Goal: Information Seeking & Learning: Find specific fact

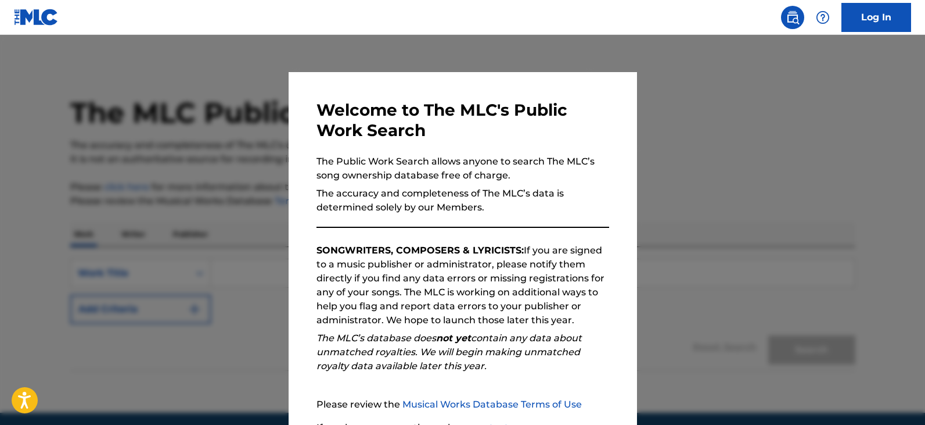
scroll to position [107, 0]
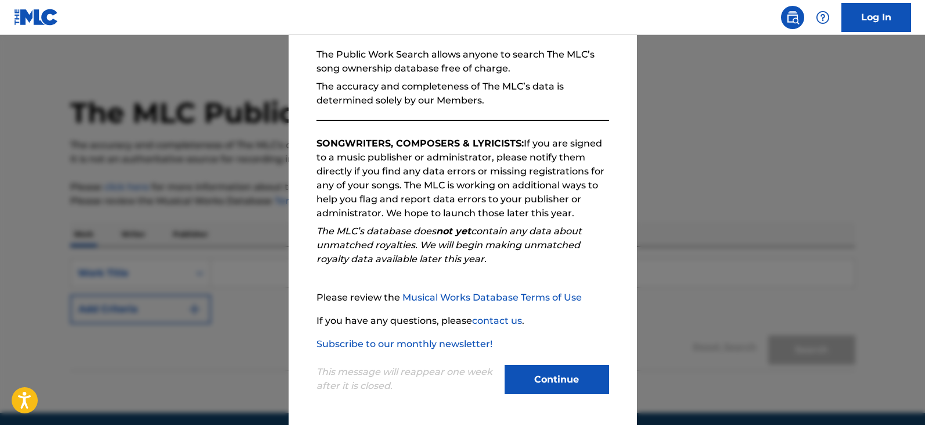
click at [539, 380] on button "Continue" at bounding box center [557, 379] width 105 height 29
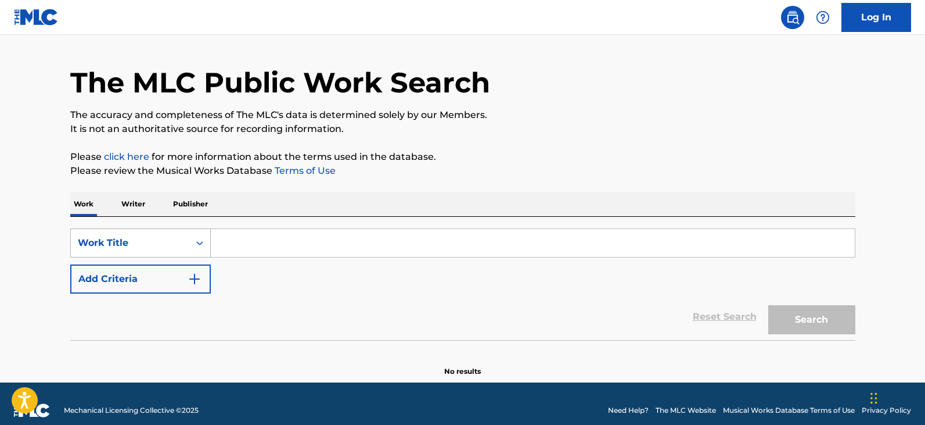
scroll to position [44, 0]
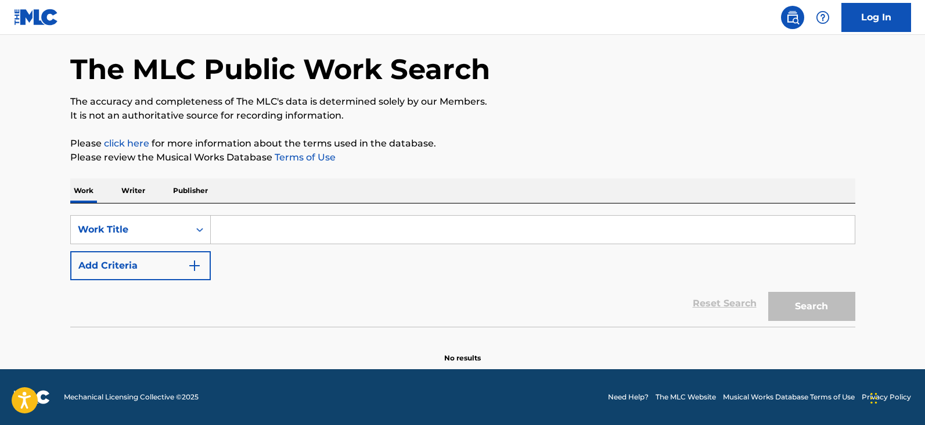
click at [220, 229] on input "Search Form" at bounding box center [533, 230] width 644 height 28
click at [252, 235] on input "Search Form" at bounding box center [533, 230] width 644 height 28
paste input "XXX"
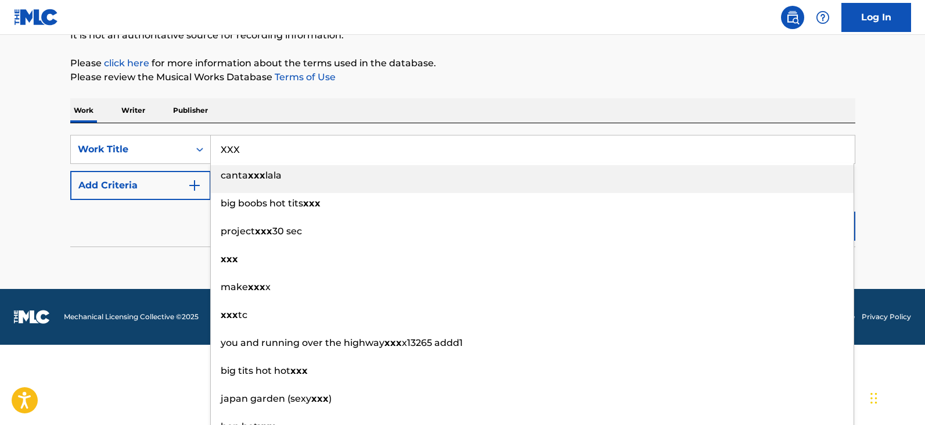
scroll to position [137, 0]
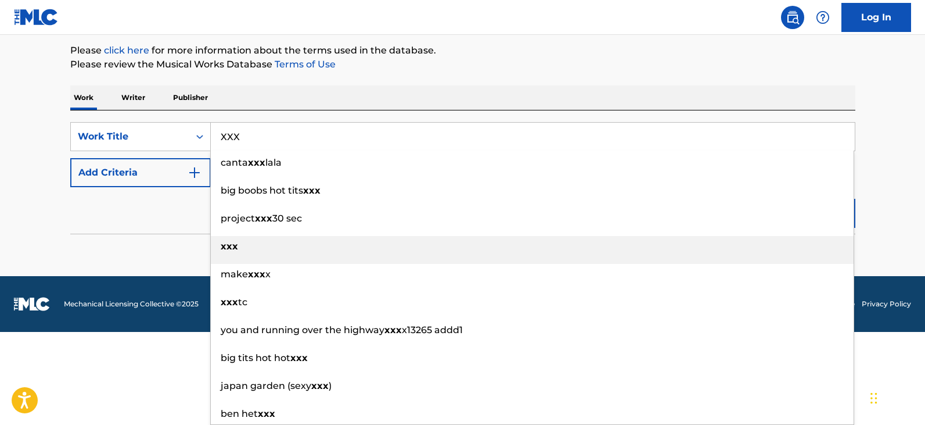
click at [240, 244] on div "xxx" at bounding box center [532, 246] width 643 height 21
type input "xxx"
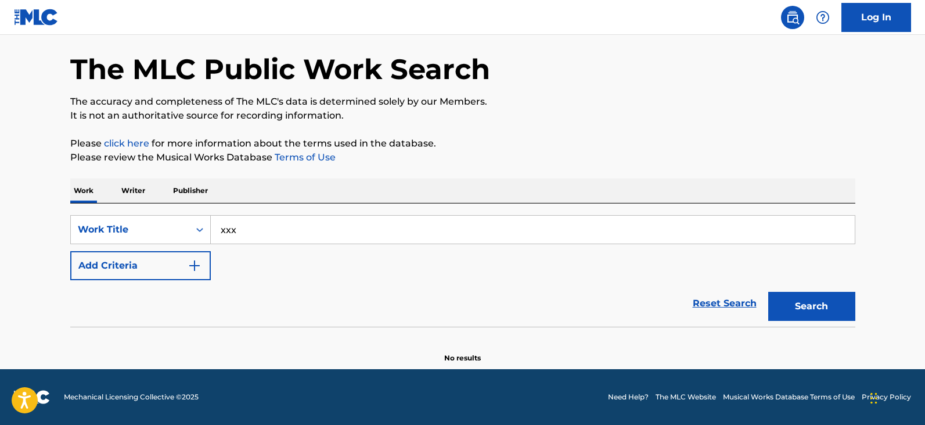
click at [181, 269] on button "Add Criteria" at bounding box center [140, 265] width 141 height 29
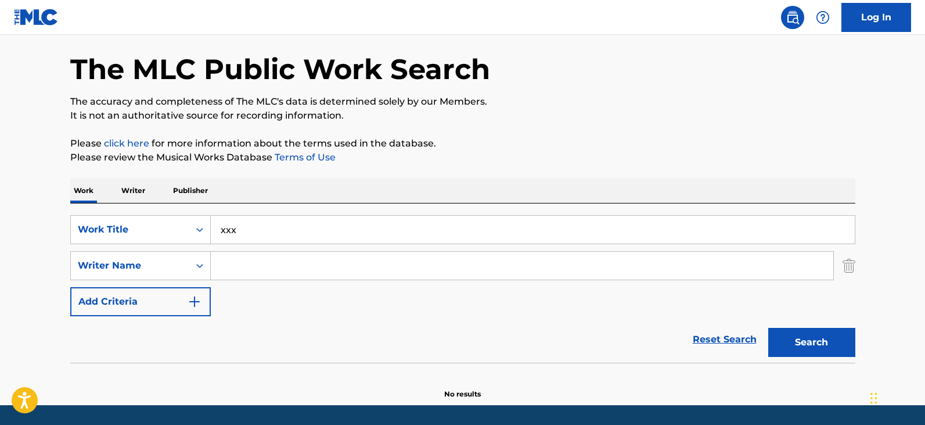
click at [232, 266] on input "Search Form" at bounding box center [522, 266] width 623 height 28
paste input "[PERSON_NAME]"
click at [799, 344] on button "Search" at bounding box center [812, 342] width 87 height 29
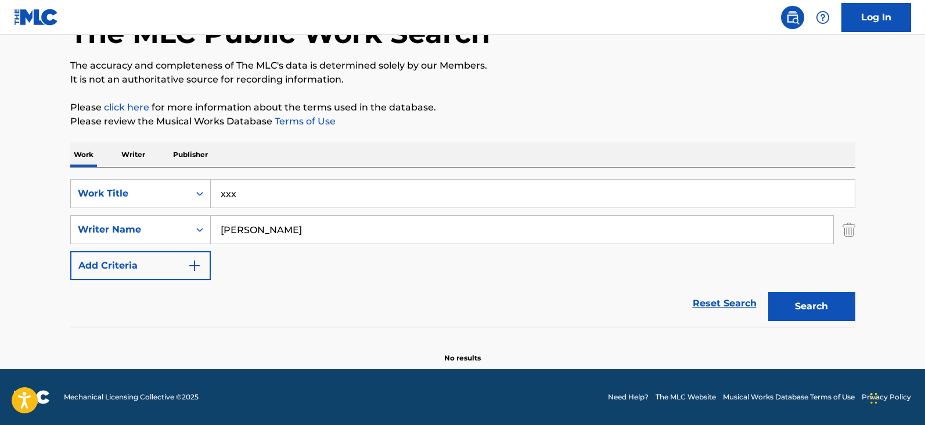
click at [799, 304] on button "Search" at bounding box center [812, 306] width 87 height 29
click at [238, 235] on input "[PERSON_NAME]" at bounding box center [522, 230] width 623 height 28
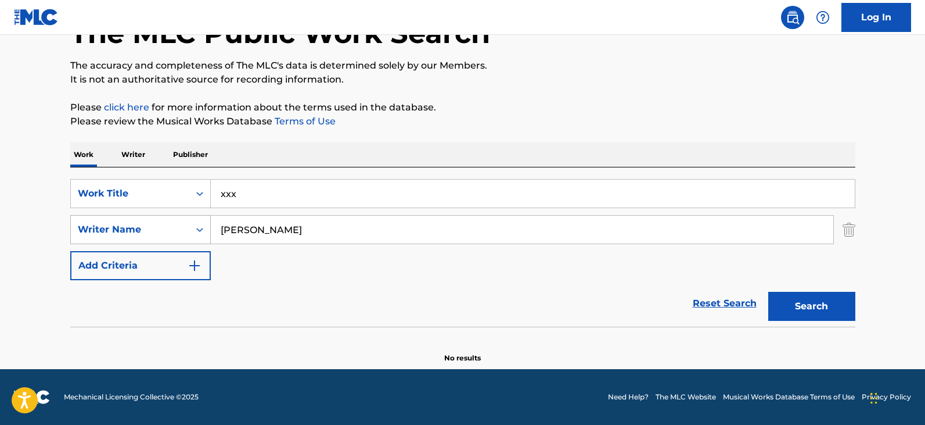
drag, startPoint x: 250, startPoint y: 233, endPoint x: 208, endPoint y: 224, distance: 42.8
click at [208, 224] on div "SearchWithCriteria8418f394-bdf9-4179-9dce-613a243c4227 Writer Name [PERSON_NAME]" at bounding box center [462, 229] width 785 height 29
click at [818, 311] on button "Search" at bounding box center [812, 306] width 87 height 29
drag, startPoint x: 268, startPoint y: 234, endPoint x: 216, endPoint y: 234, distance: 52.3
click at [216, 234] on input "[PERSON_NAME]" at bounding box center [522, 230] width 623 height 28
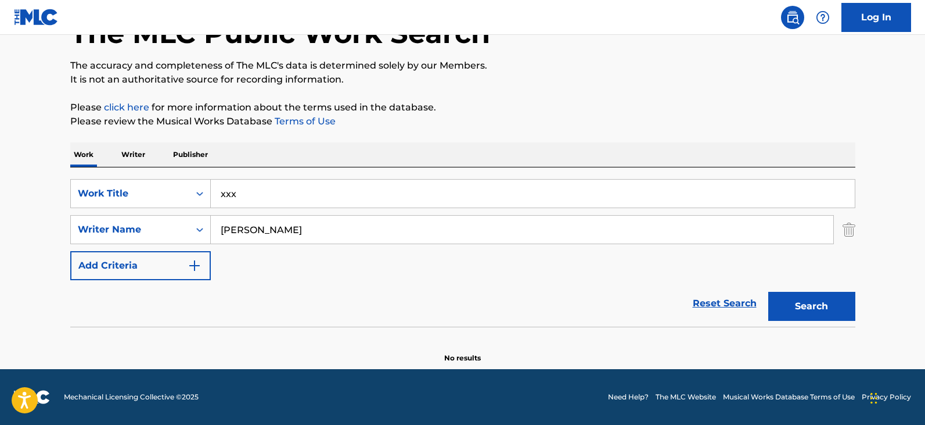
click at [244, 228] on input "[PERSON_NAME]" at bounding box center [522, 230] width 623 height 28
paste input "YoungBoy"
type input "YoungBoy"
click at [848, 318] on button "Search" at bounding box center [812, 306] width 87 height 29
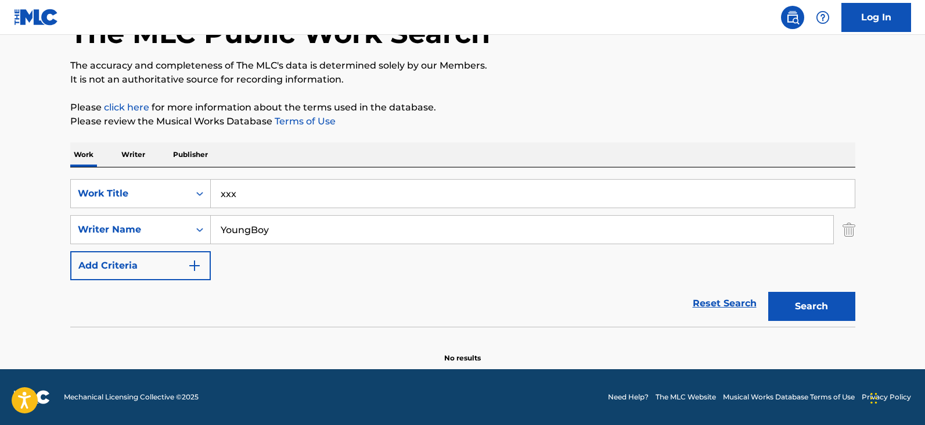
click at [236, 233] on input "YoungBoy" at bounding box center [522, 230] width 623 height 28
click at [802, 305] on button "Search" at bounding box center [812, 306] width 87 height 29
click at [242, 231] on input "Search Form" at bounding box center [522, 230] width 623 height 28
paste input "[PERSON_NAME]"
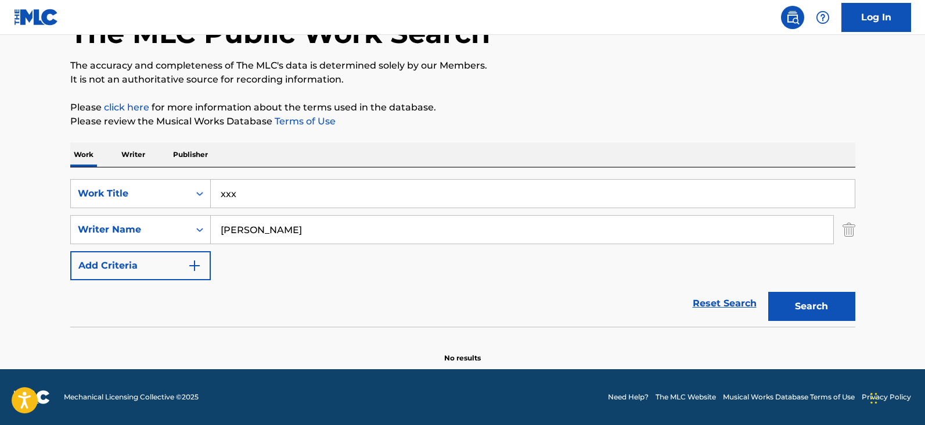
click at [775, 313] on button "Search" at bounding box center [812, 306] width 87 height 29
click at [232, 233] on input "[PERSON_NAME]" at bounding box center [522, 230] width 623 height 28
paste input "[PERSON_NAME]"
type input "[PERSON_NAME]"
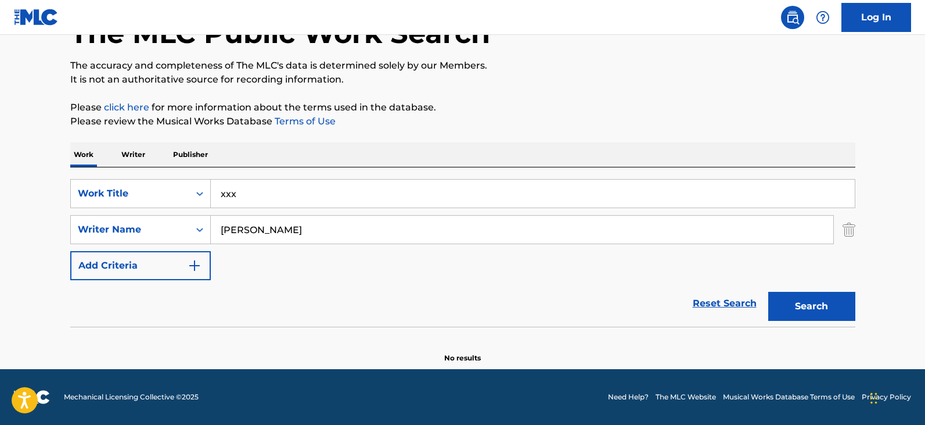
click at [797, 306] on button "Search" at bounding box center [812, 306] width 87 height 29
